Goal: Check status: Check status

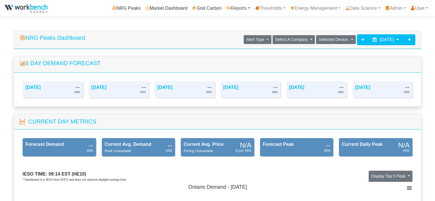
click at [233, 6] on link "Reports" at bounding box center [238, 8] width 29 height 11
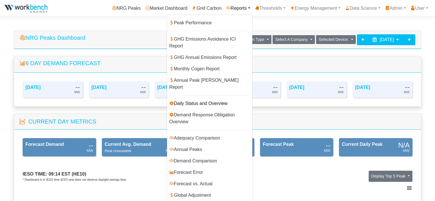
click at [187, 98] on link "Daily Status and Overview" at bounding box center [209, 103] width 85 height 11
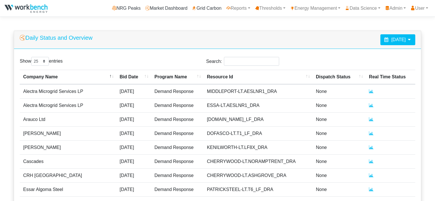
select select "25"
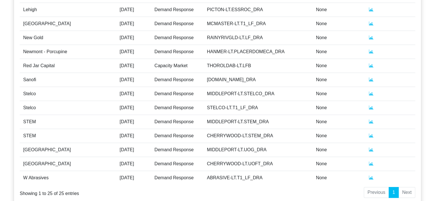
scroll to position [273, 0]
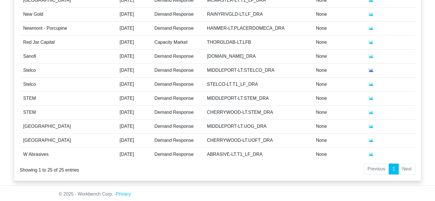
click at [369, 69] on icon at bounding box center [371, 70] width 5 height 5
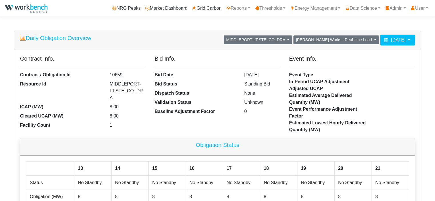
click at [407, 38] on icon at bounding box center [408, 39] width 5 height 5
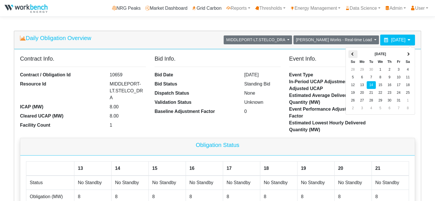
click at [356, 53] on th at bounding box center [352, 54] width 9 height 8
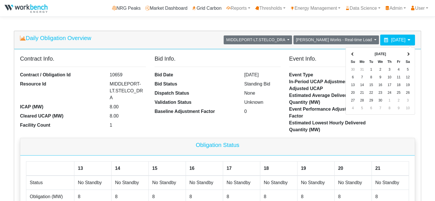
click at [356, 53] on th at bounding box center [352, 54] width 9 height 8
click at [409, 53] on th at bounding box center [407, 54] width 9 height 8
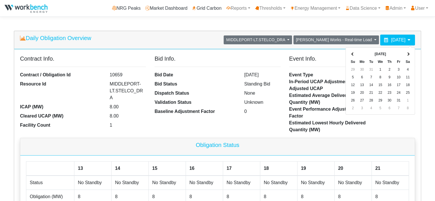
click at [409, 53] on th at bounding box center [407, 54] width 9 height 8
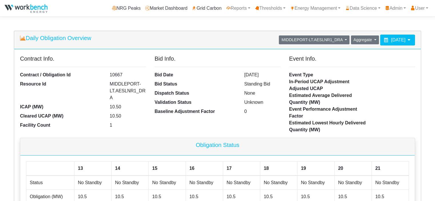
click at [411, 45] on div "[DATE]" at bounding box center [397, 40] width 35 height 11
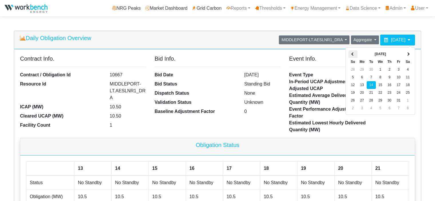
click at [352, 53] on span at bounding box center [352, 54] width 3 height 3
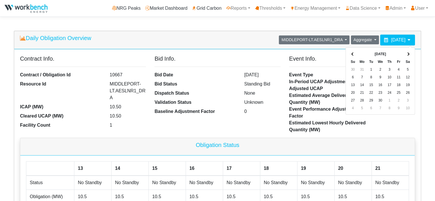
click at [352, 53] on span at bounding box center [352, 54] width 3 height 3
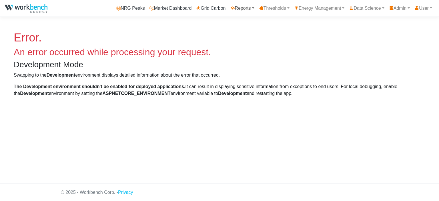
click at [238, 8] on link "Reports" at bounding box center [242, 8] width 29 height 11
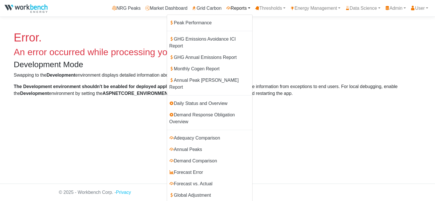
click at [114, 25] on body "890e3ccf-ff12-4e00-9e49-e94880251ab1 katherine.goss@workbenchenergy.com katheri…" at bounding box center [217, 53] width 435 height 106
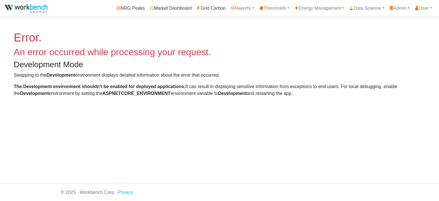
click at [35, 10] on img at bounding box center [26, 8] width 43 height 9
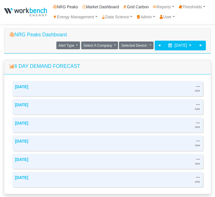
click at [135, 66] on h5 "6 Day Demand Forecast" at bounding box center [107, 66] width 196 height 6
click at [165, 6] on link "Reports" at bounding box center [163, 7] width 25 height 10
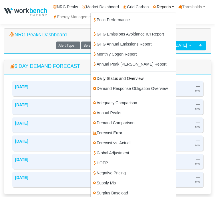
click at [102, 76] on link "Daily Status and Overview" at bounding box center [133, 78] width 85 height 10
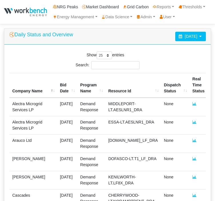
select select "25"
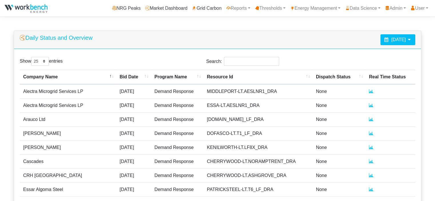
click at [215, 41] on icon at bounding box center [409, 39] width 5 height 5
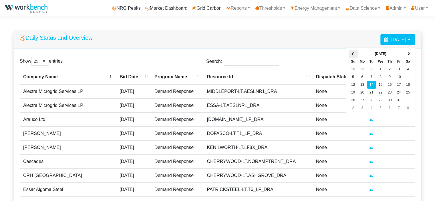
click at [215, 55] on span at bounding box center [352, 53] width 3 height 3
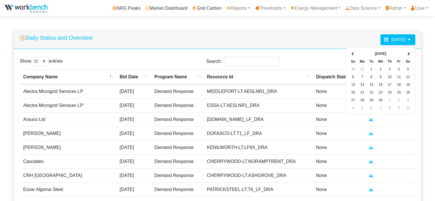
click at [215, 55] on span at bounding box center [352, 53] width 3 height 3
drag, startPoint x: 324, startPoint y: 38, endPoint x: 324, endPoint y: 15, distance: 23.7
click at [215, 37] on div "Daily Status and Overview [DATE]" at bounding box center [217, 40] width 407 height 18
